Goal: Task Accomplishment & Management: Manage account settings

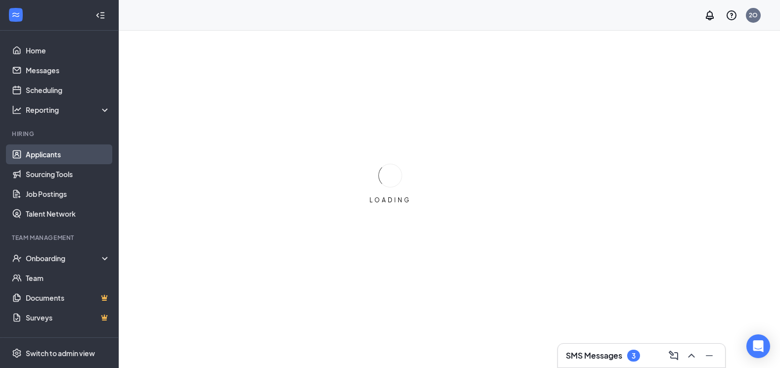
click at [52, 156] on link "Applicants" at bounding box center [68, 155] width 85 height 20
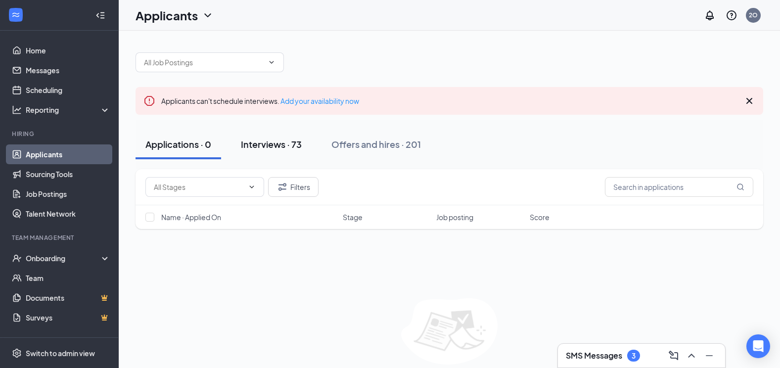
click at [298, 143] on div "Interviews · 73" at bounding box center [271, 144] width 61 height 12
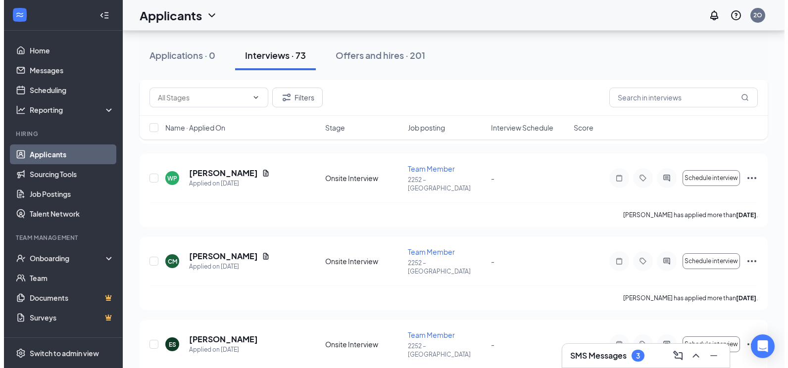
scroll to position [2191, 0]
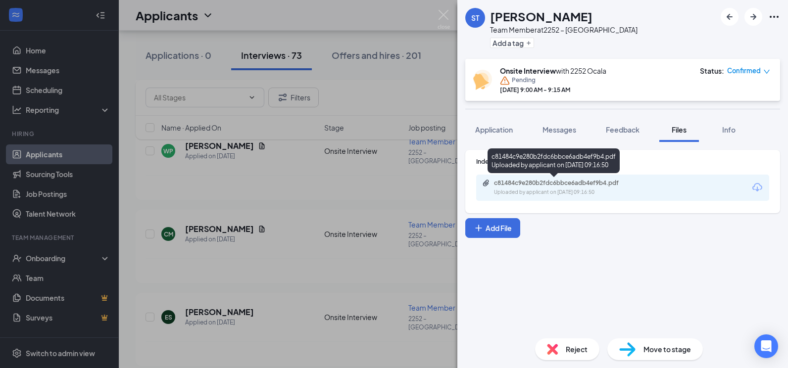
click at [563, 187] on div "c81484c9e280b2fdc6bbce6adb4ef9b4.pdf Uploaded by applicant on [DATE] 09:16:50" at bounding box center [562, 187] width 160 height 17
